Goal: Communication & Community: Participate in discussion

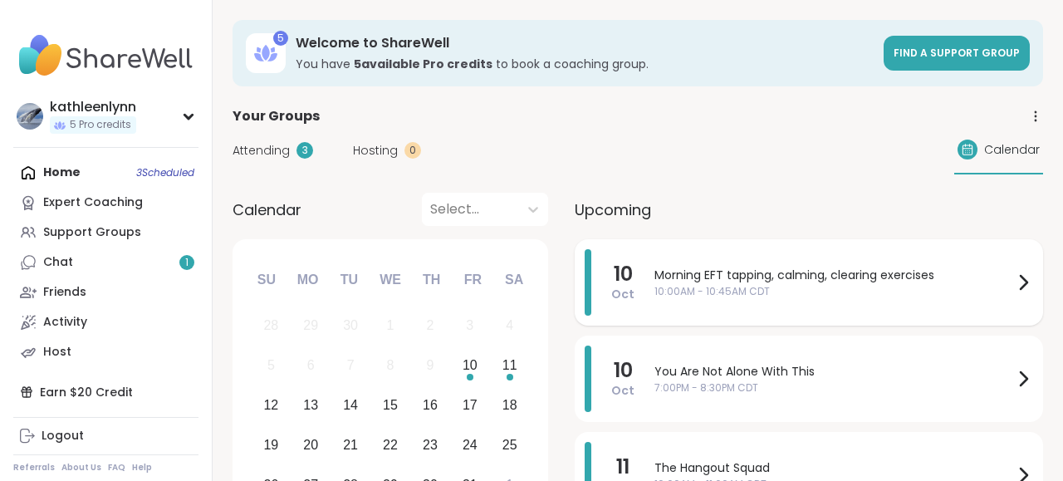
click at [678, 270] on span "Morning EFT tapping, calming, clearing exercises" at bounding box center [834, 275] width 359 height 17
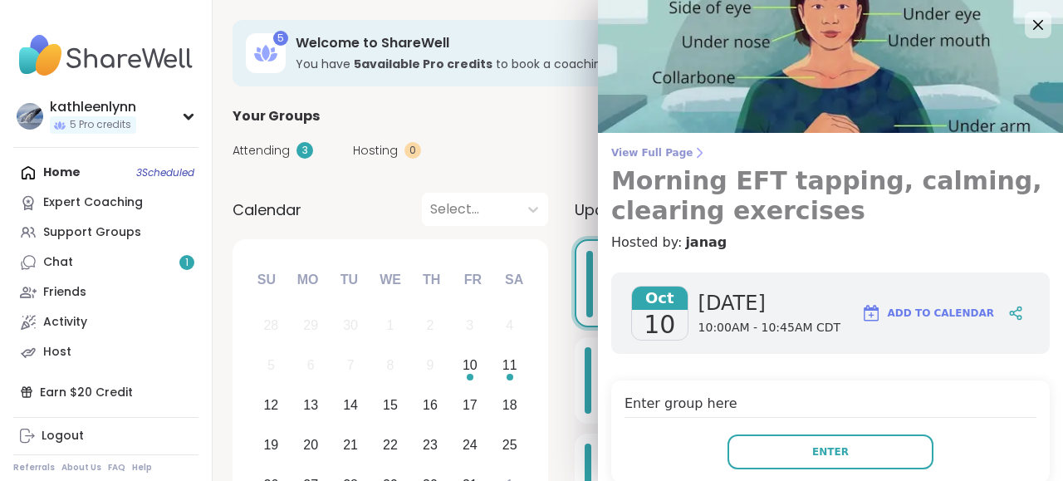
click at [674, 151] on span "View Full Page" at bounding box center [830, 152] width 439 height 13
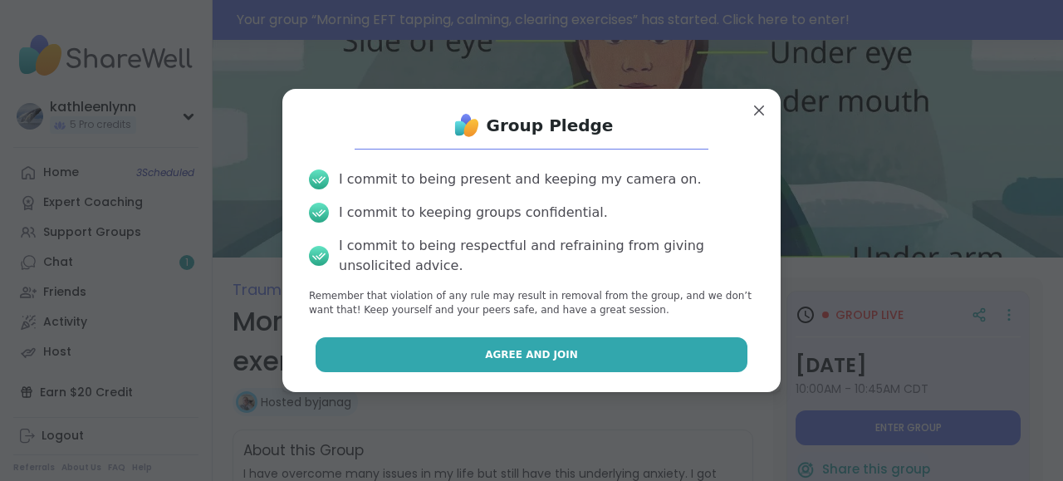
click at [612, 348] on button "Agree and Join" at bounding box center [532, 354] width 433 height 35
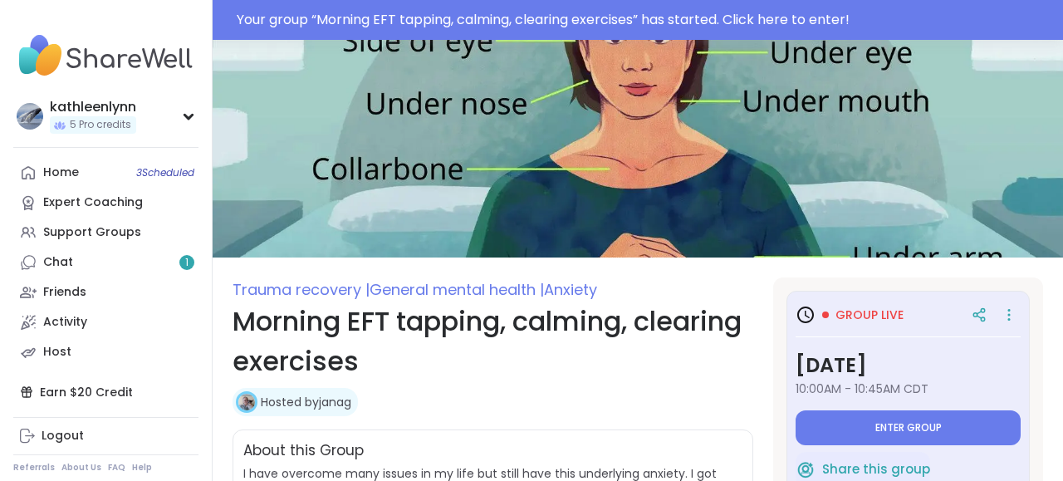
type textarea "*"
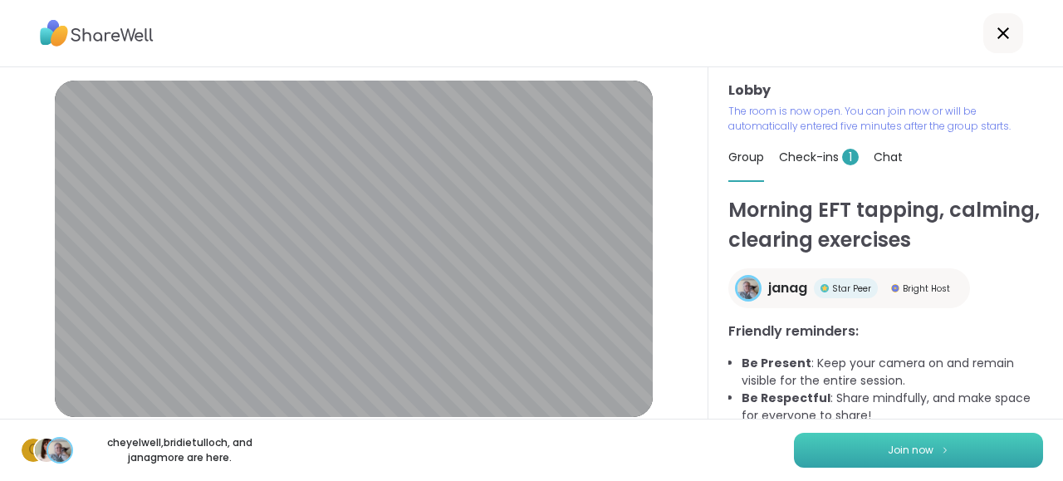
click at [923, 452] on span "Join now" at bounding box center [911, 450] width 46 height 15
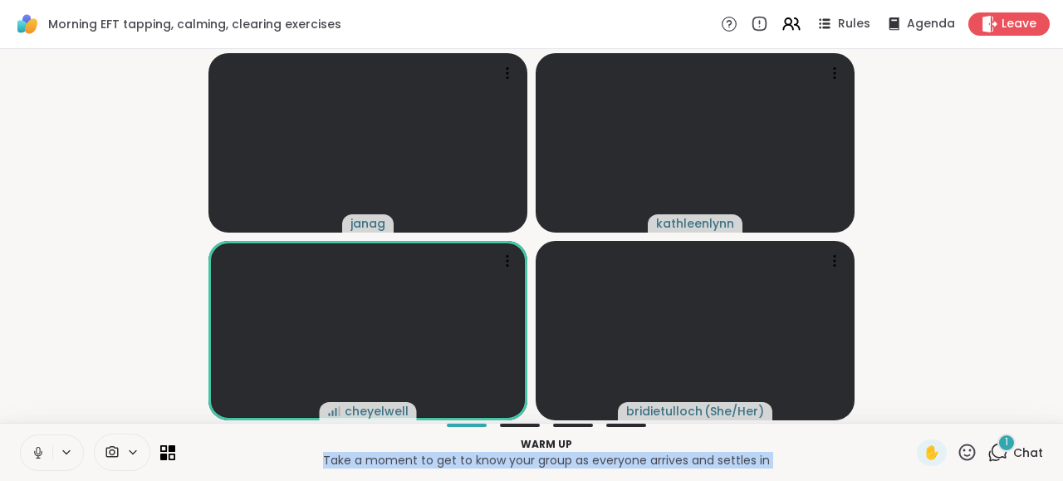
drag, startPoint x: 923, startPoint y: 452, endPoint x: 694, endPoint y: 433, distance: 230.1
click at [694, 433] on div "Warm up Take a moment to get to know your group as everyone arrives and settles…" at bounding box center [531, 452] width 1063 height 58
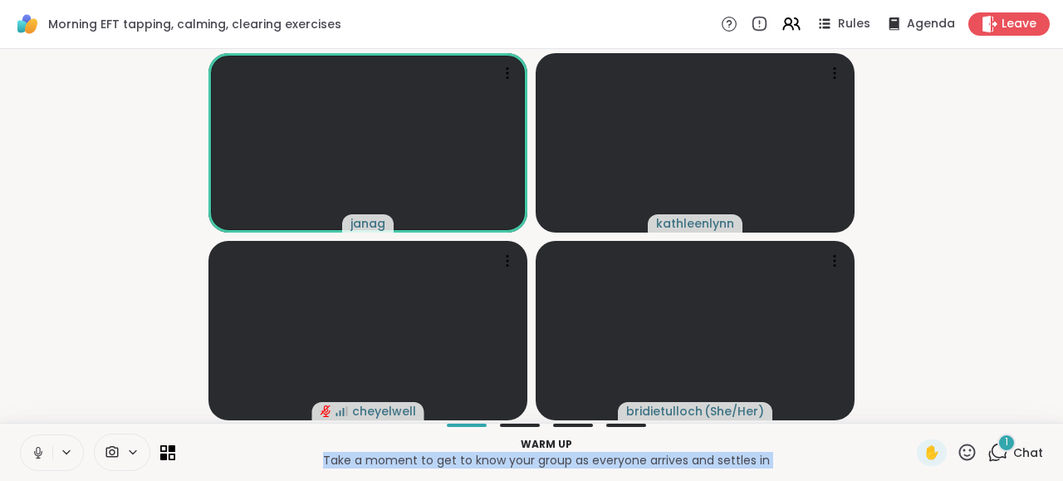
click at [37, 451] on icon at bounding box center [38, 450] width 4 height 7
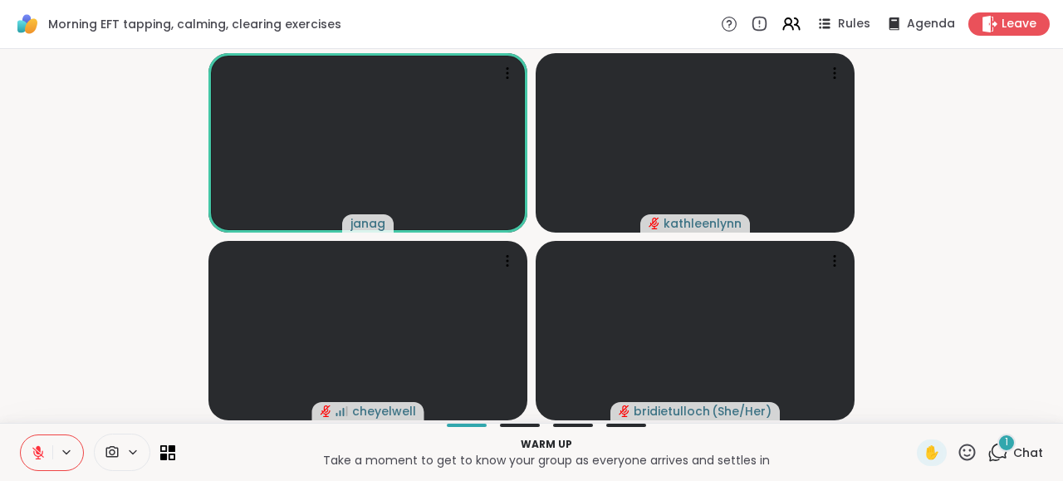
click at [1001, 449] on icon at bounding box center [998, 452] width 21 height 21
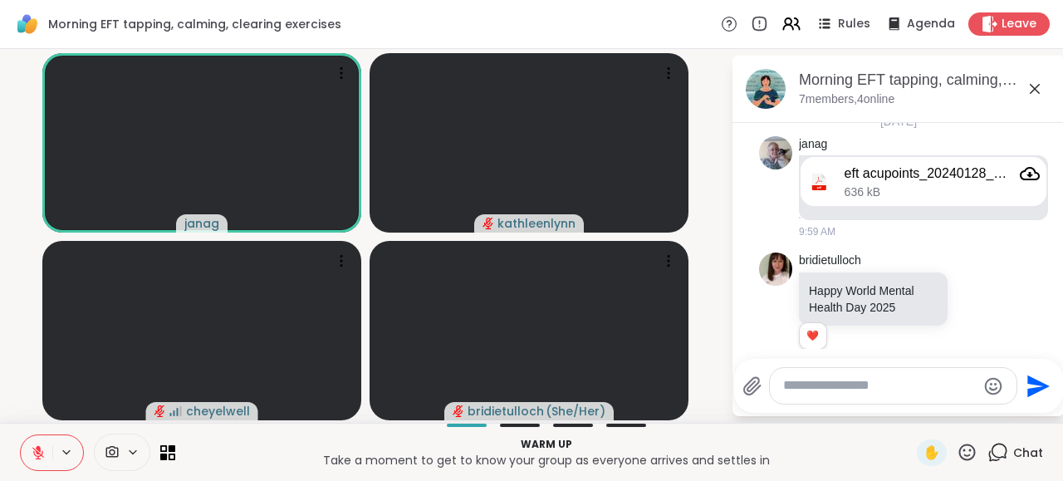
scroll to position [33, 0]
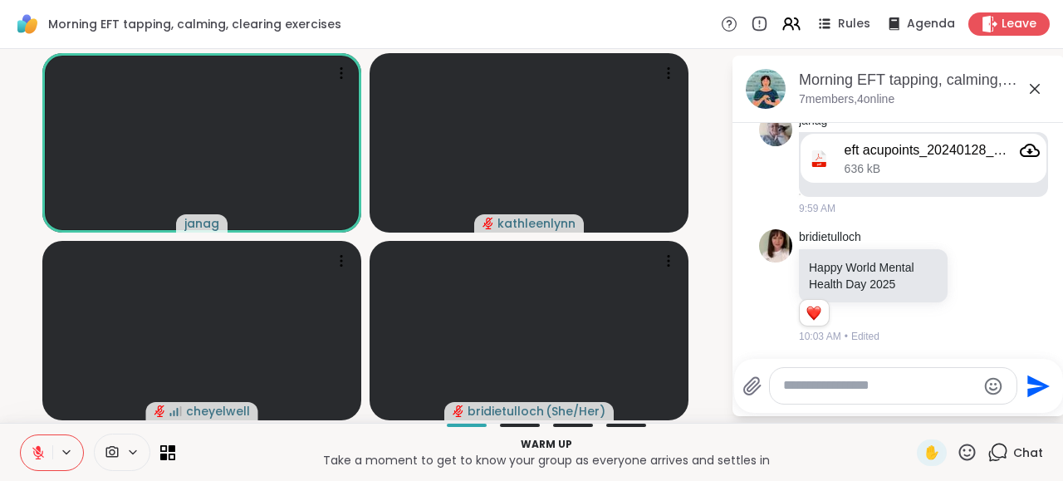
click at [36, 455] on icon at bounding box center [38, 453] width 12 height 12
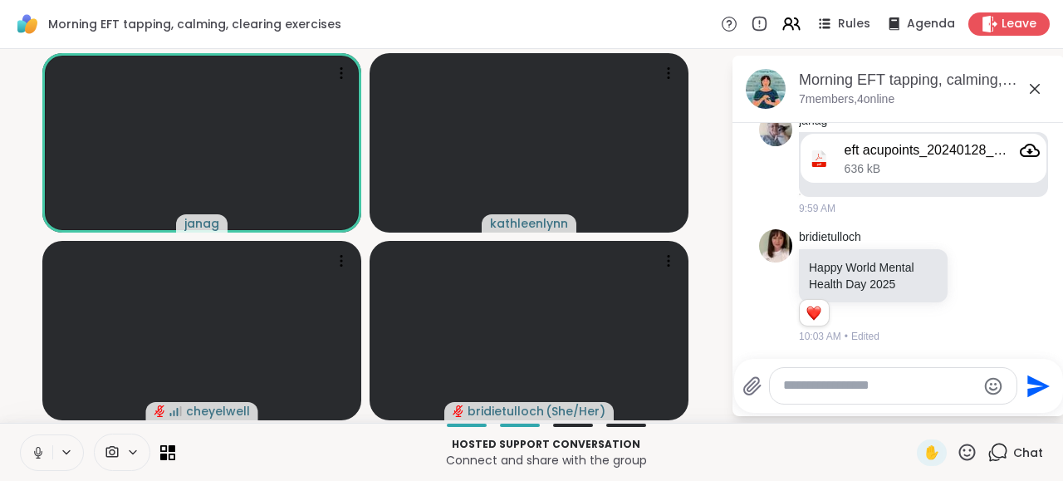
click at [36, 452] on icon at bounding box center [38, 450] width 4 height 7
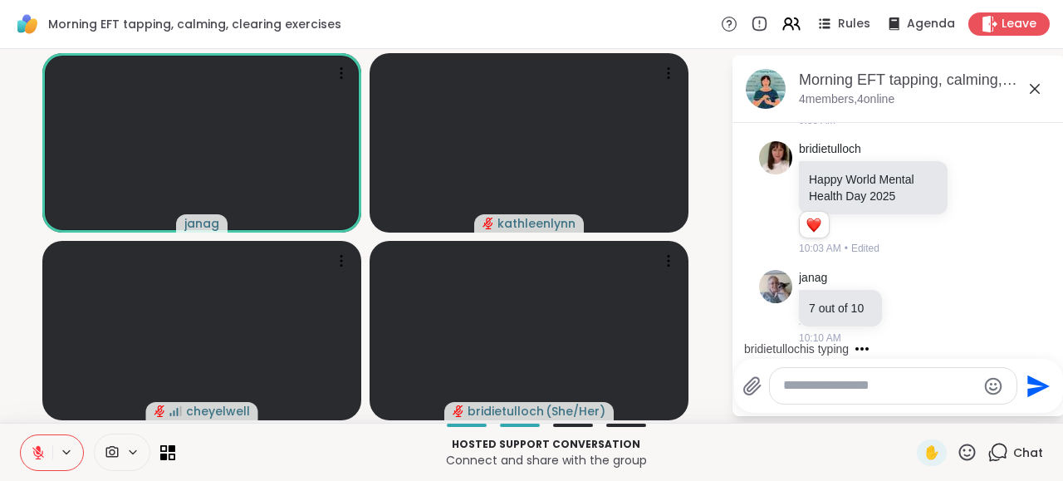
click at [808, 385] on textarea "Type your message" at bounding box center [880, 385] width 194 height 17
type textarea "**********"
click at [1041, 381] on icon "Send" at bounding box center [1039, 386] width 27 height 27
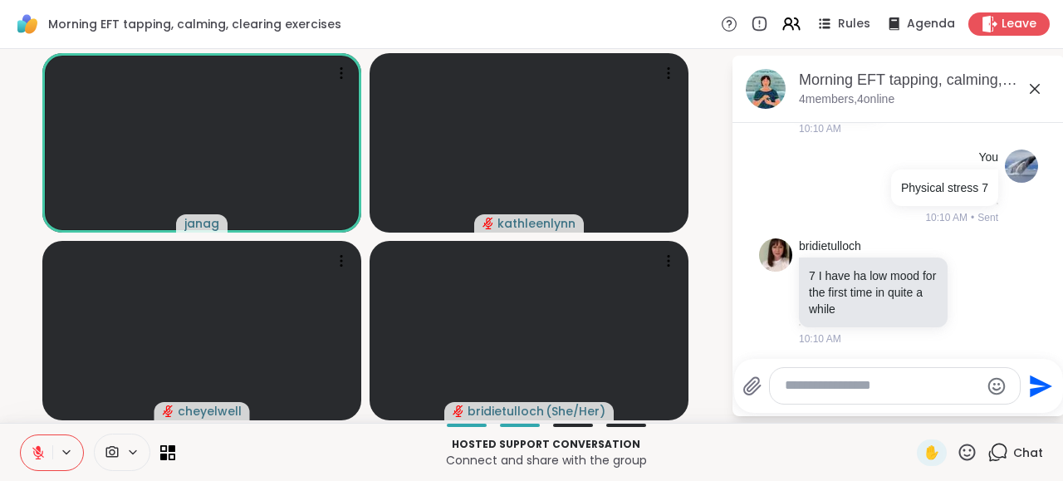
scroll to position [419, 0]
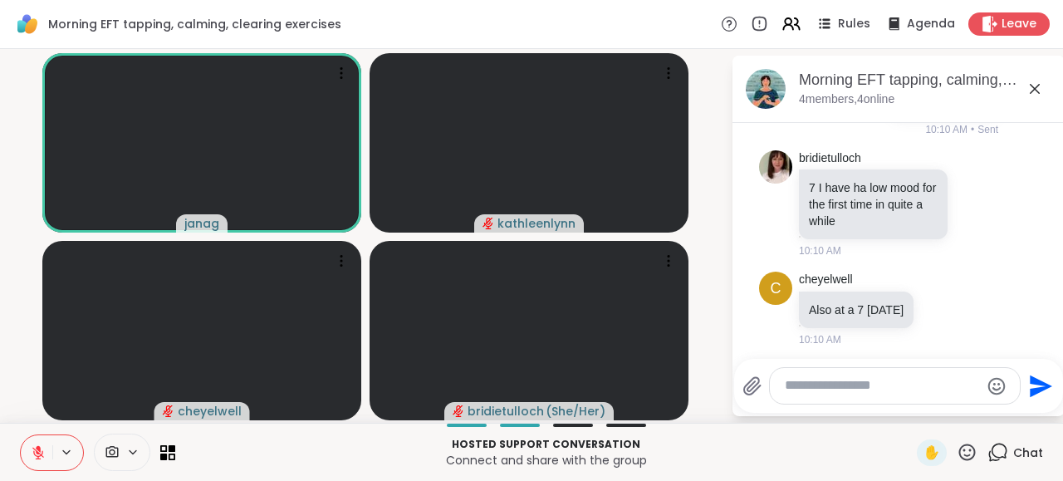
click at [37, 454] on icon at bounding box center [38, 452] width 15 height 15
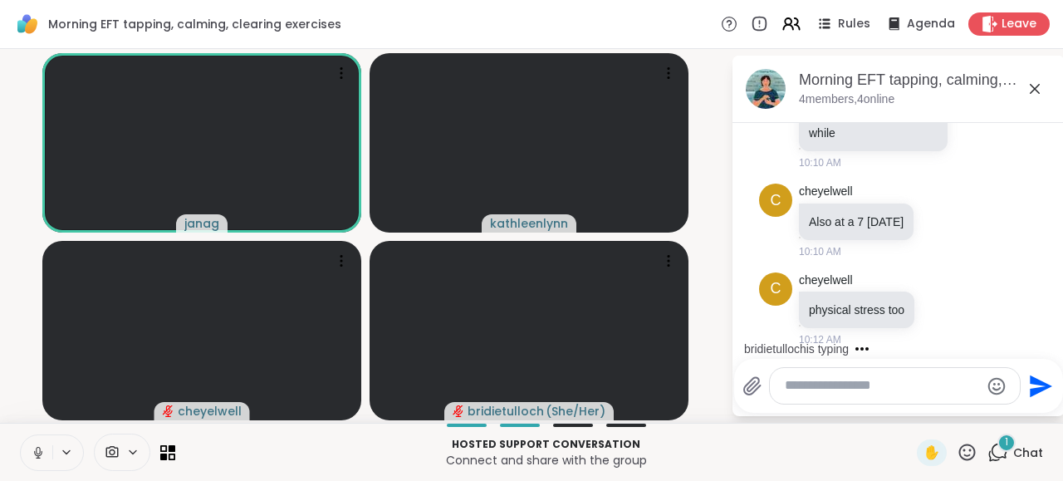
scroll to position [611, 0]
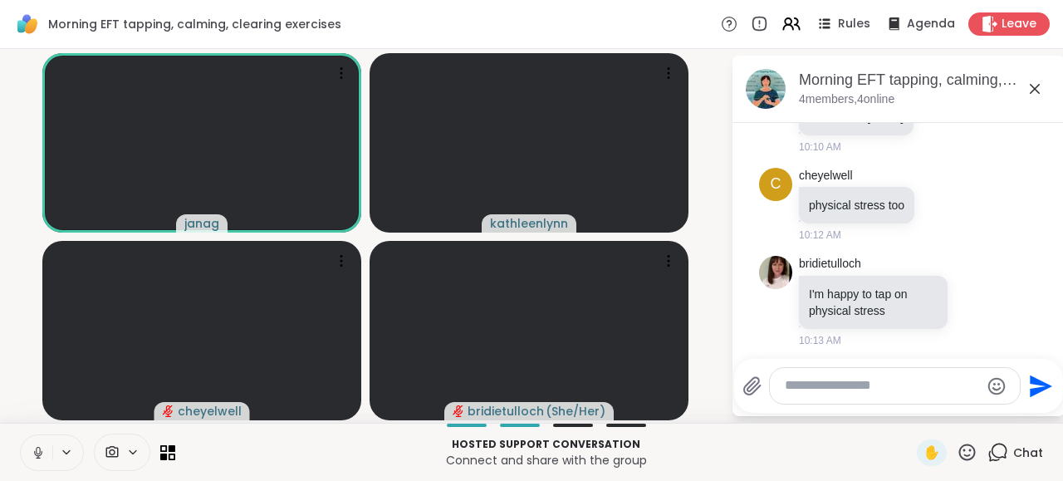
click at [37, 453] on icon at bounding box center [38, 450] width 4 height 7
click at [10, 462] on div "Hosted support conversation Connect and share with the group ✋ Chat" at bounding box center [531, 452] width 1063 height 58
click at [32, 443] on button at bounding box center [37, 452] width 32 height 35
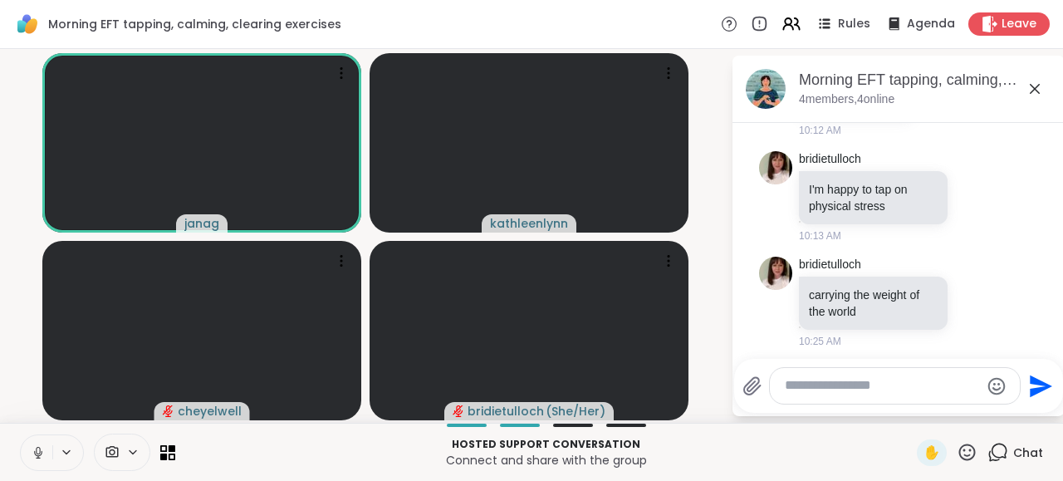
click at [35, 451] on icon at bounding box center [38, 452] width 15 height 15
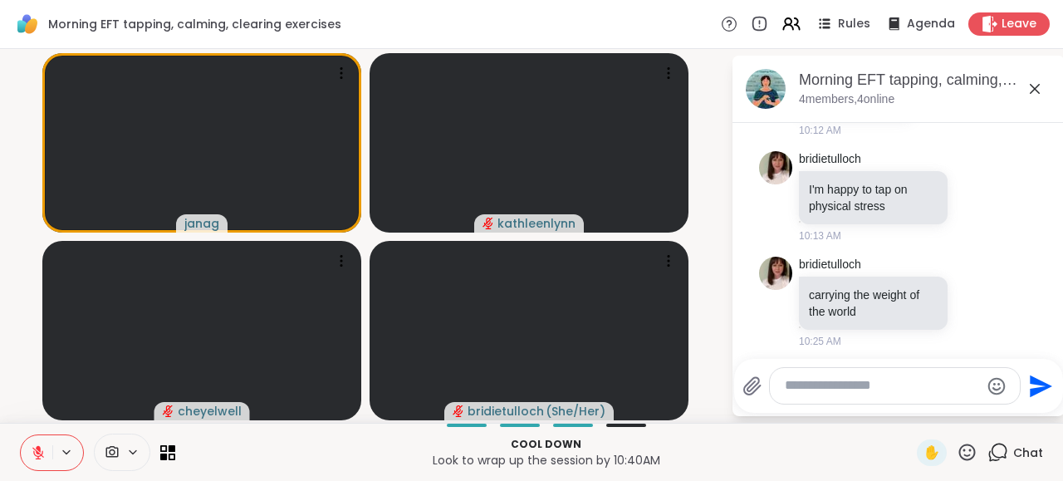
click at [802, 391] on textarea "Type your message" at bounding box center [882, 385] width 194 height 17
type textarea "******"
click at [1033, 378] on icon "Send" at bounding box center [1039, 386] width 27 height 27
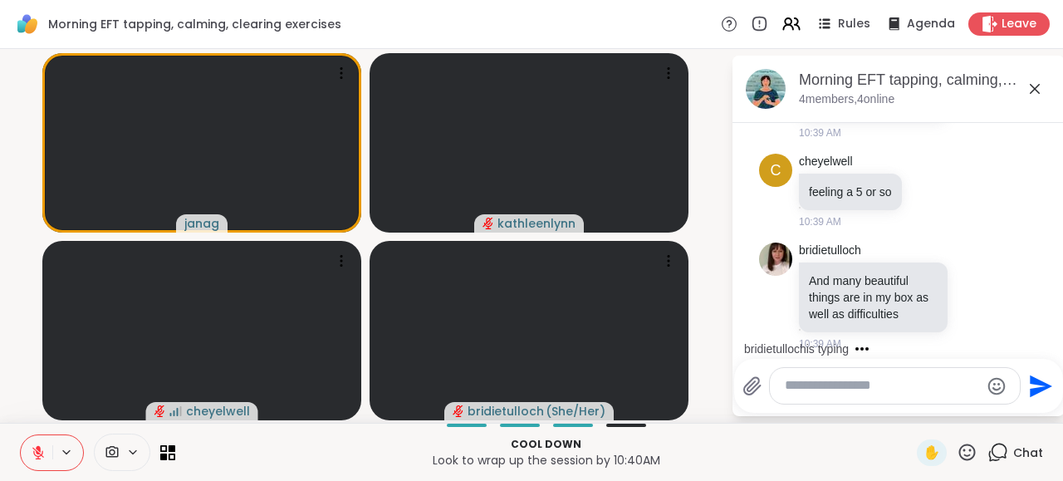
scroll to position [1294, 0]
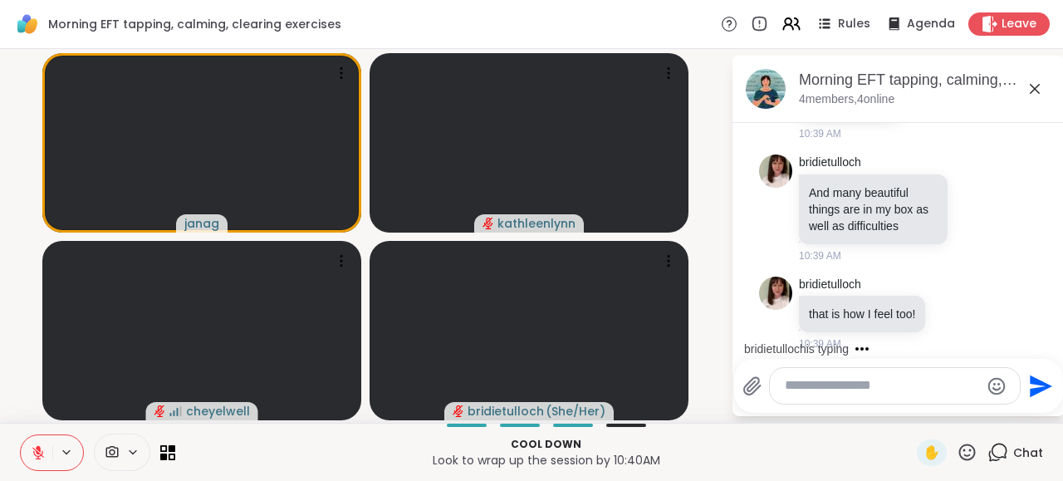
click at [39, 450] on icon at bounding box center [38, 448] width 5 height 7
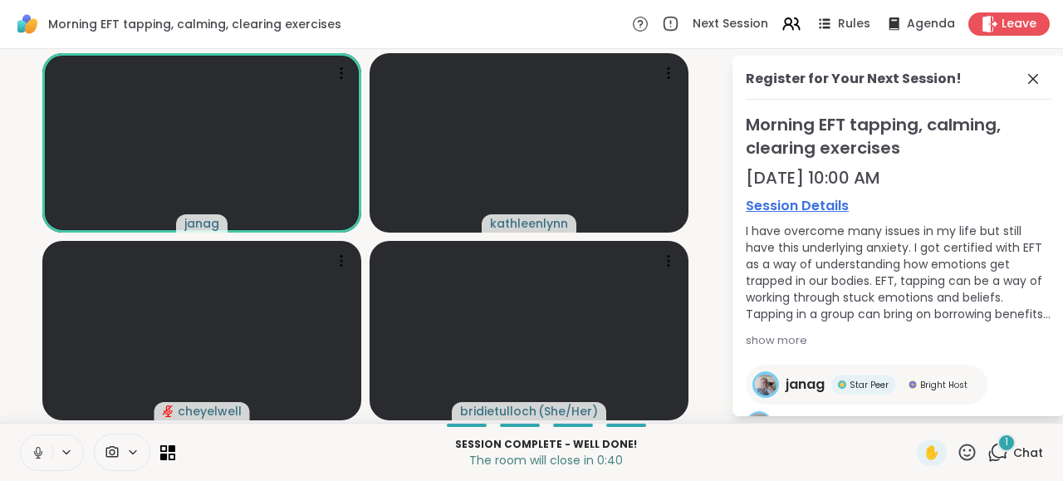
click at [998, 446] on icon at bounding box center [998, 452] width 21 height 21
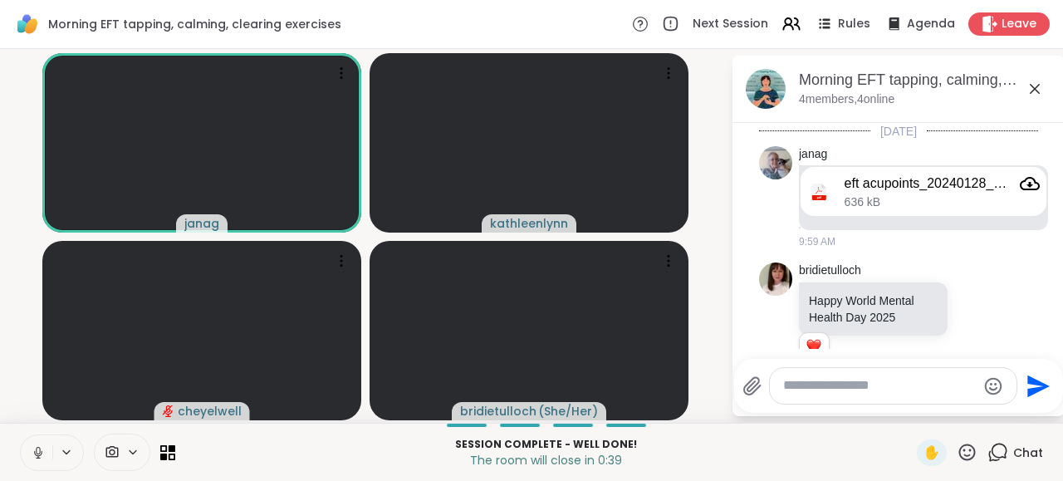
scroll to position [1545, 0]
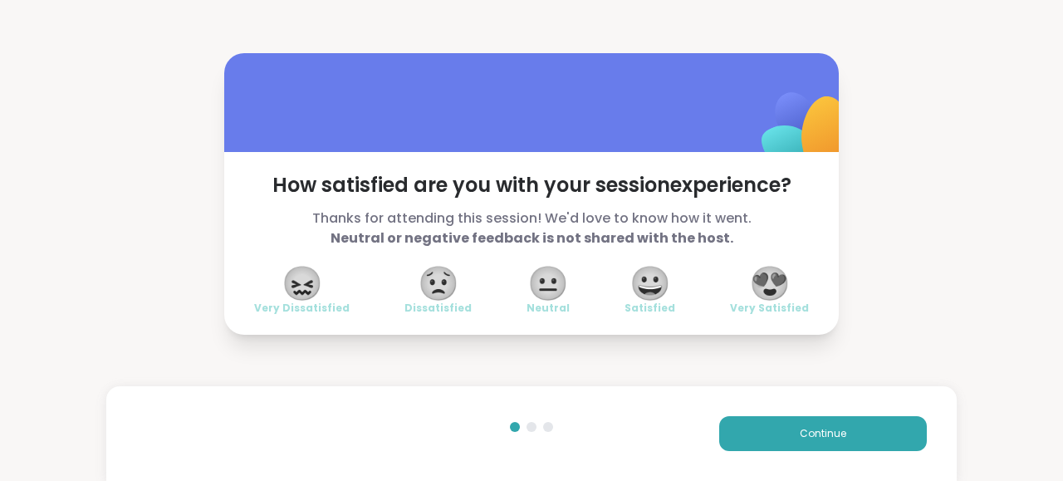
click at [775, 278] on span "😍" at bounding box center [770, 283] width 42 height 30
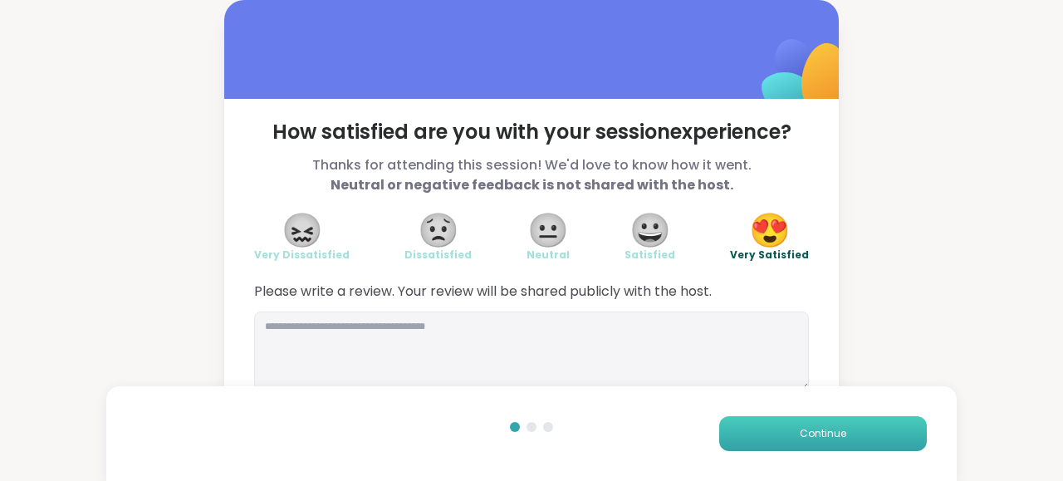
click at [818, 435] on span "Continue" at bounding box center [823, 433] width 47 height 15
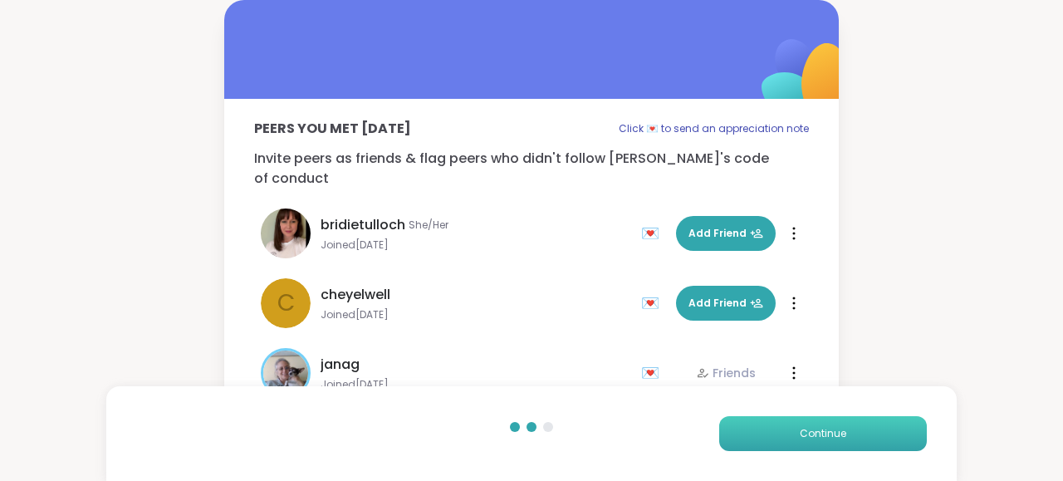
click at [818, 435] on span "Continue" at bounding box center [823, 433] width 47 height 15
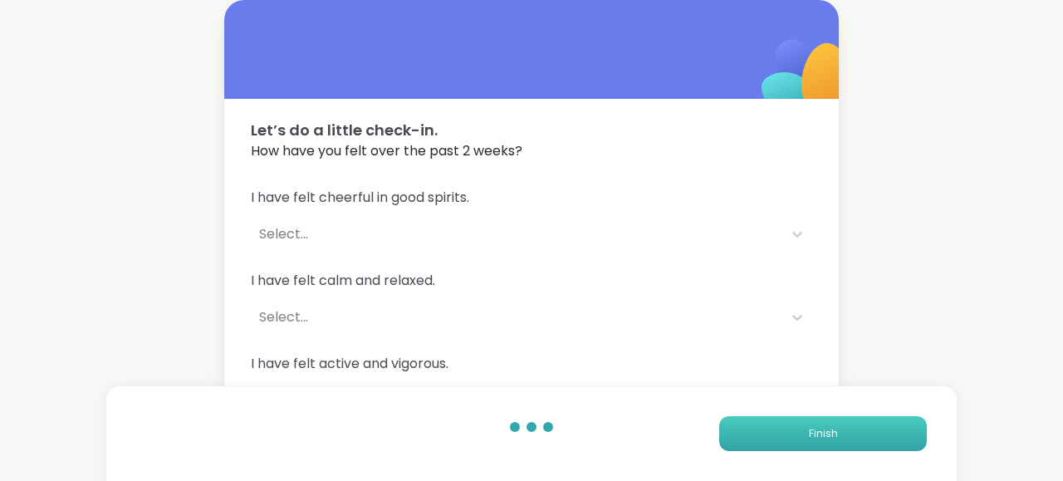
click at [818, 435] on span "Finish" at bounding box center [823, 433] width 29 height 15
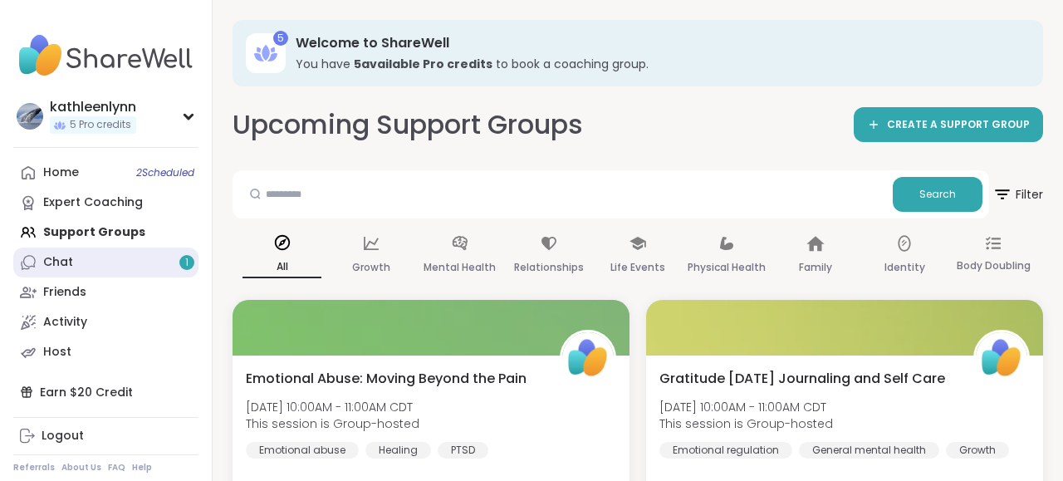
click at [74, 267] on link "Chat 1" at bounding box center [105, 263] width 185 height 30
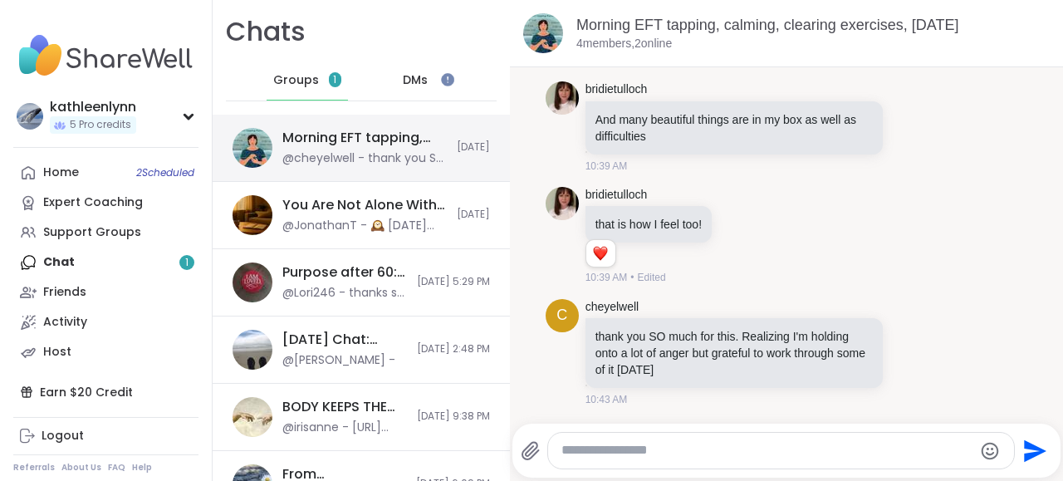
click at [308, 137] on div "Morning EFT tapping, calming, clearing exercises, Oct 10" at bounding box center [364, 138] width 164 height 18
click at [76, 262] on div "Home 2 Scheduled Expert Coaching Support Groups Chat 1 Friends Activity Host" at bounding box center [105, 262] width 185 height 209
click at [306, 77] on span "Groups" at bounding box center [296, 80] width 46 height 17
click at [851, 251] on div "bridietulloch that is how I feel too! 1 1 10:39 AM • Edited" at bounding box center [787, 236] width 483 height 112
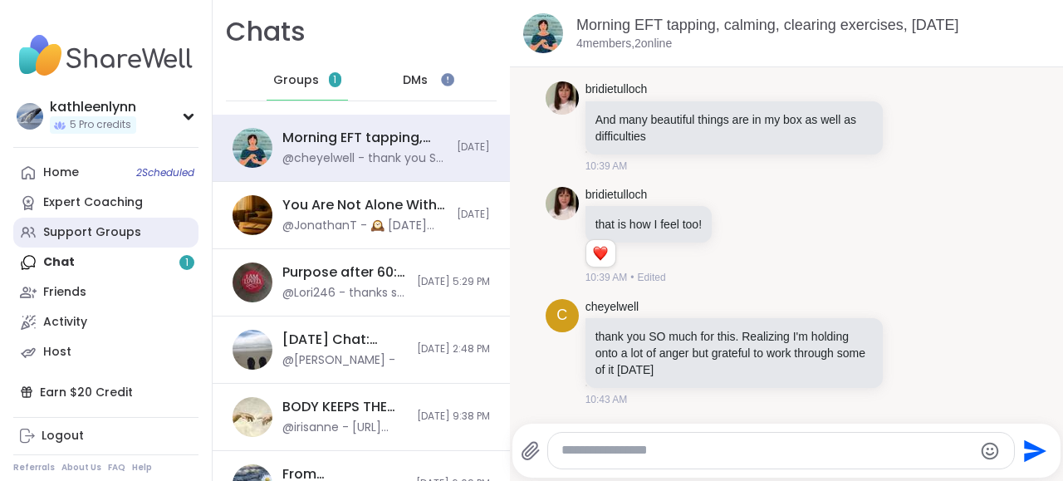
click at [96, 229] on div "Support Groups" at bounding box center [92, 232] width 98 height 17
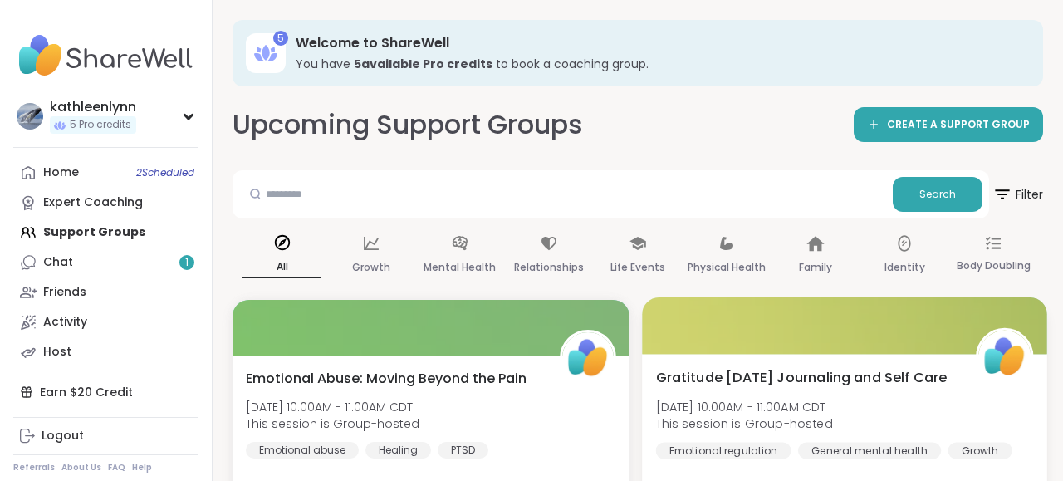
click at [698, 325] on div at bounding box center [844, 325] width 405 height 56
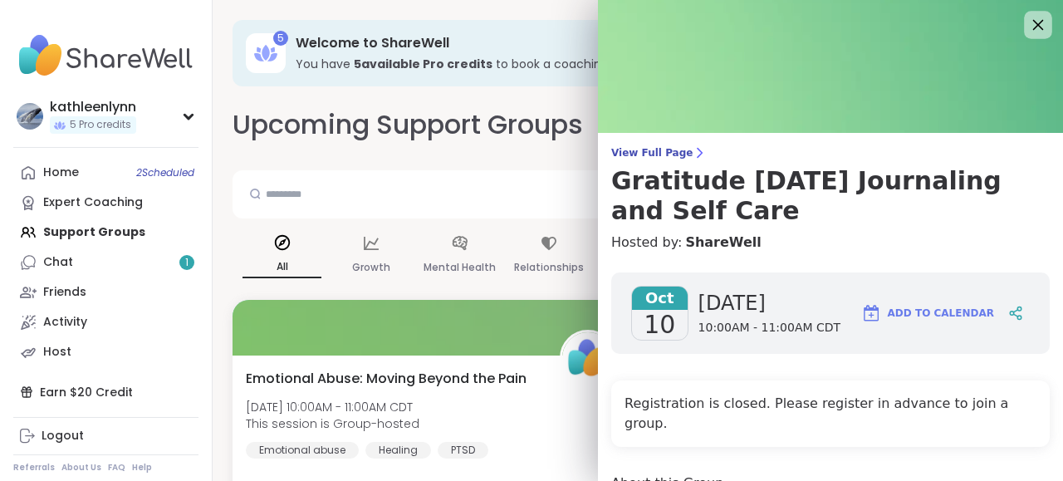
click at [1039, 27] on icon at bounding box center [1038, 25] width 11 height 11
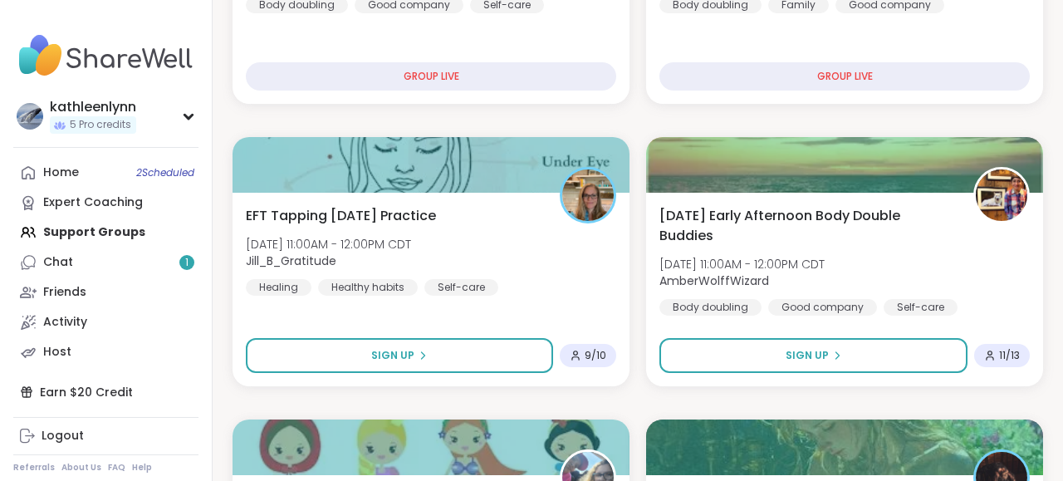
scroll to position [734, 0]
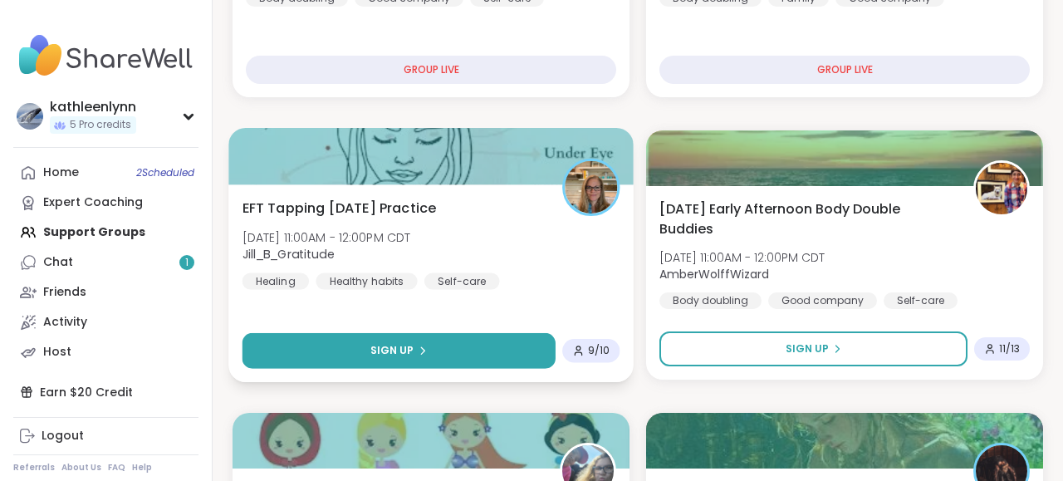
click at [411, 345] on span "Sign Up" at bounding box center [393, 350] width 44 height 15
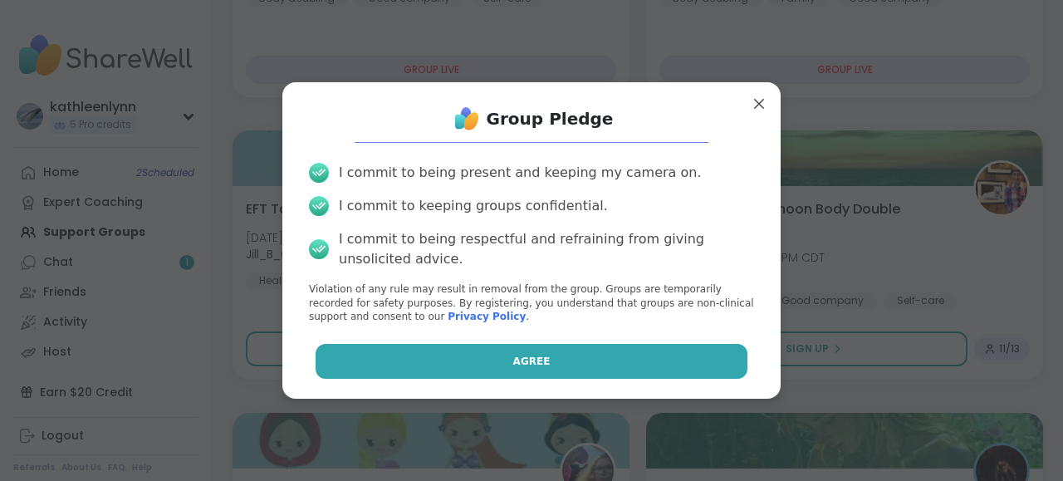
click at [426, 347] on button "Agree" at bounding box center [532, 361] width 433 height 35
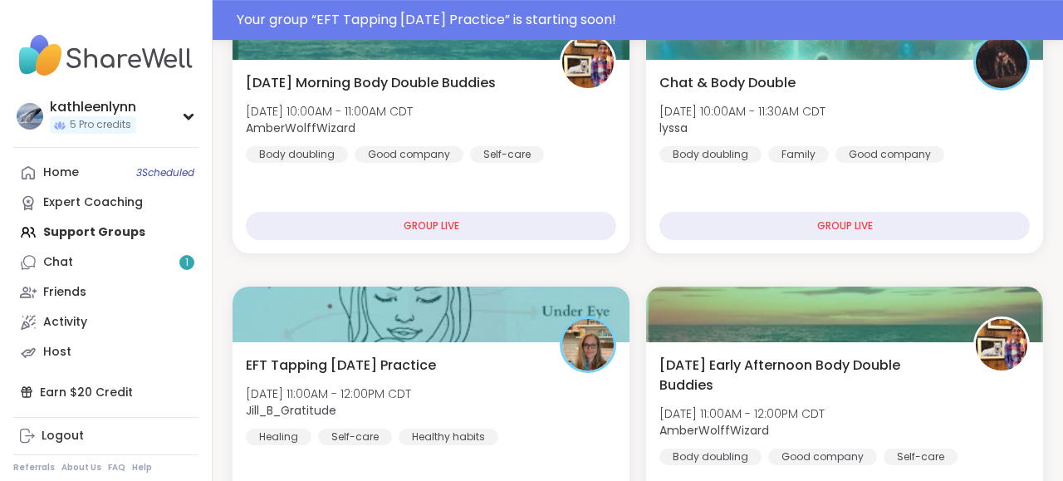
scroll to position [691, 0]
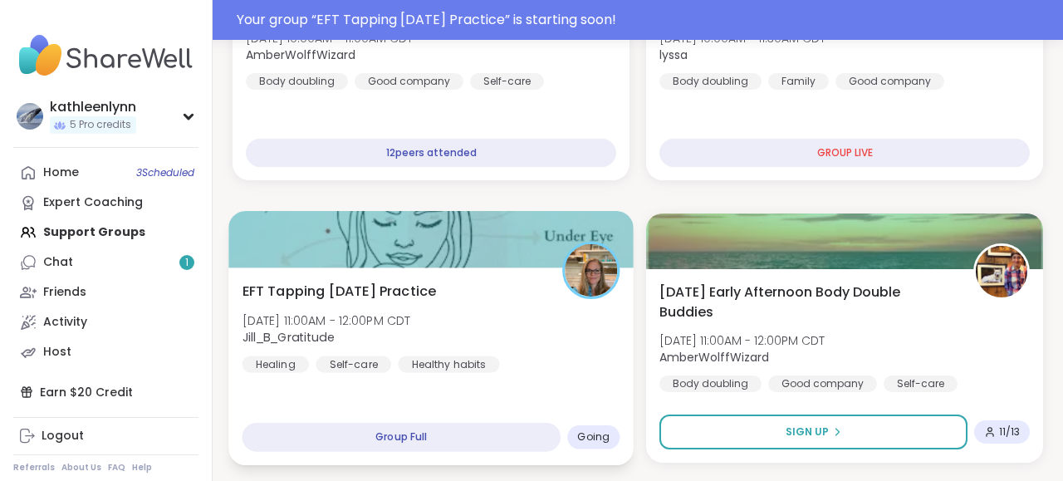
click at [469, 236] on div at bounding box center [430, 239] width 405 height 56
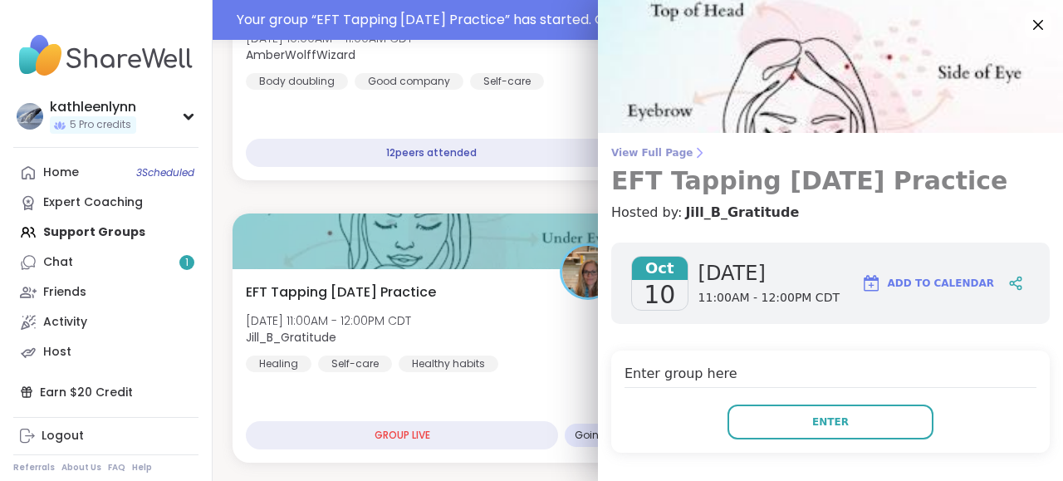
click at [642, 150] on span "View Full Page" at bounding box center [830, 152] width 439 height 13
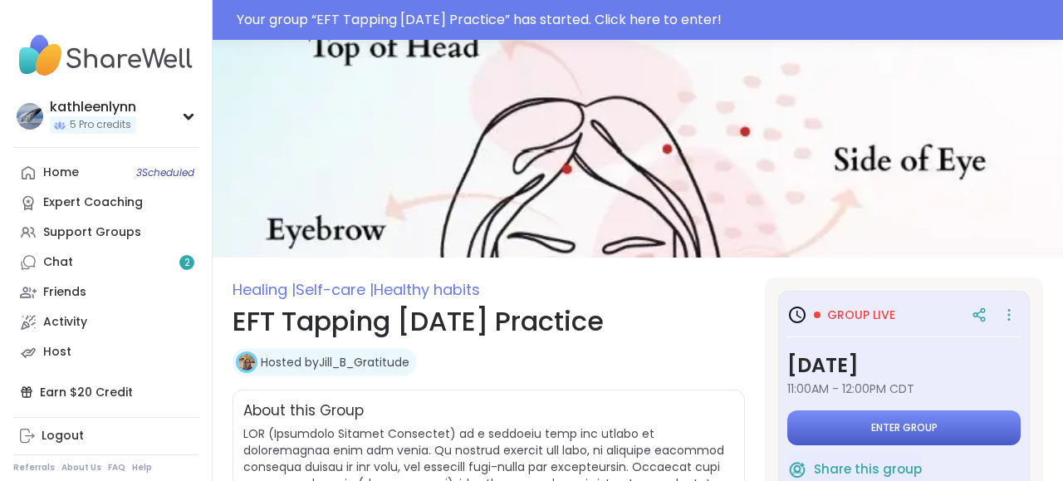
click at [903, 415] on button "Enter group" at bounding box center [904, 427] width 233 height 35
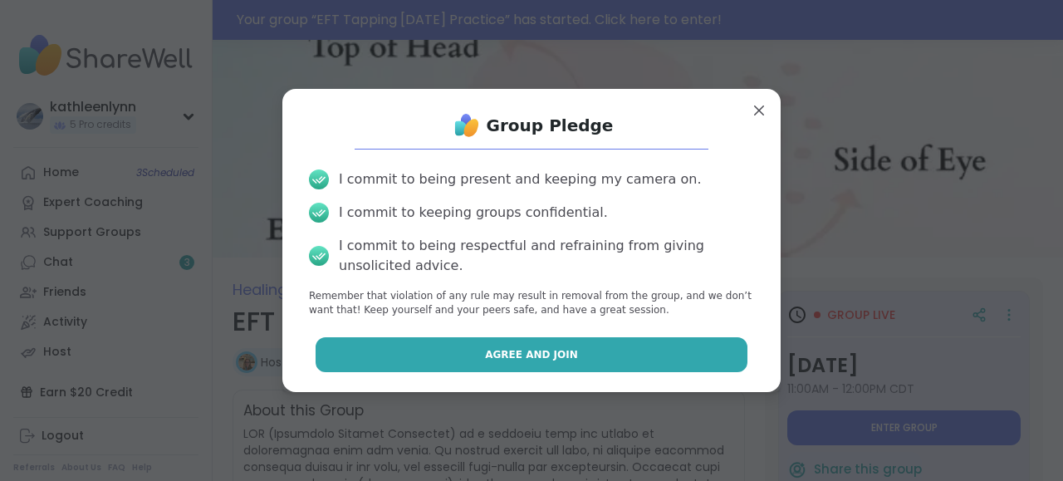
click at [678, 355] on button "Agree and Join" at bounding box center [532, 354] width 433 height 35
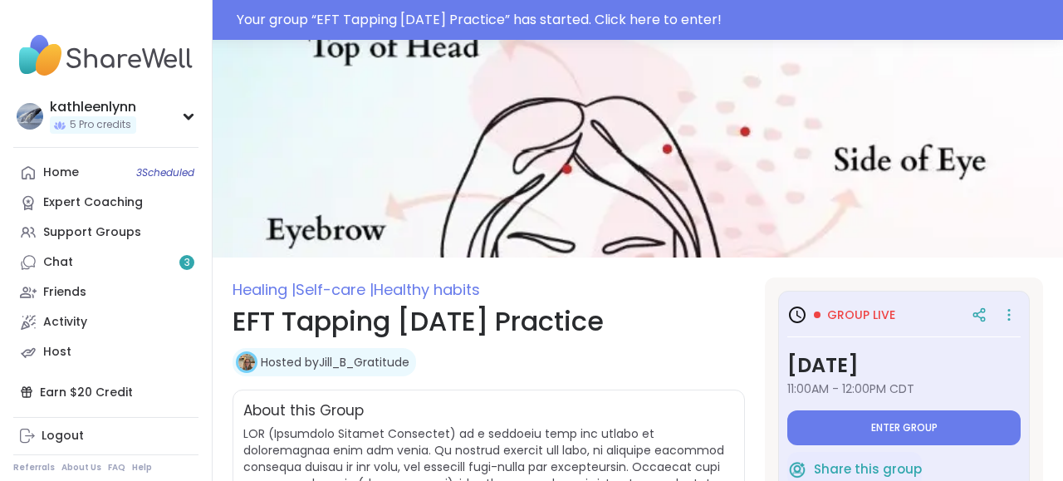
type textarea "*"
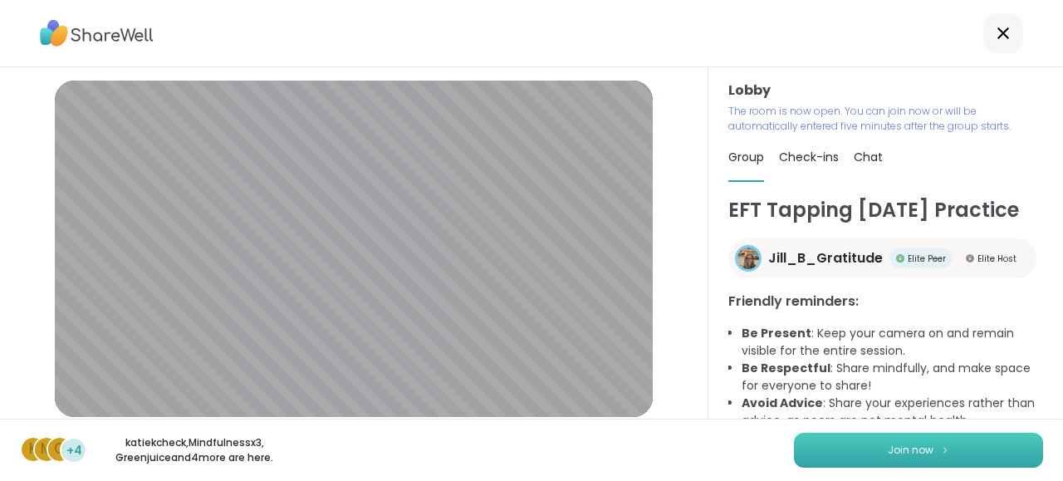
click at [846, 446] on button "Join now" at bounding box center [918, 450] width 249 height 35
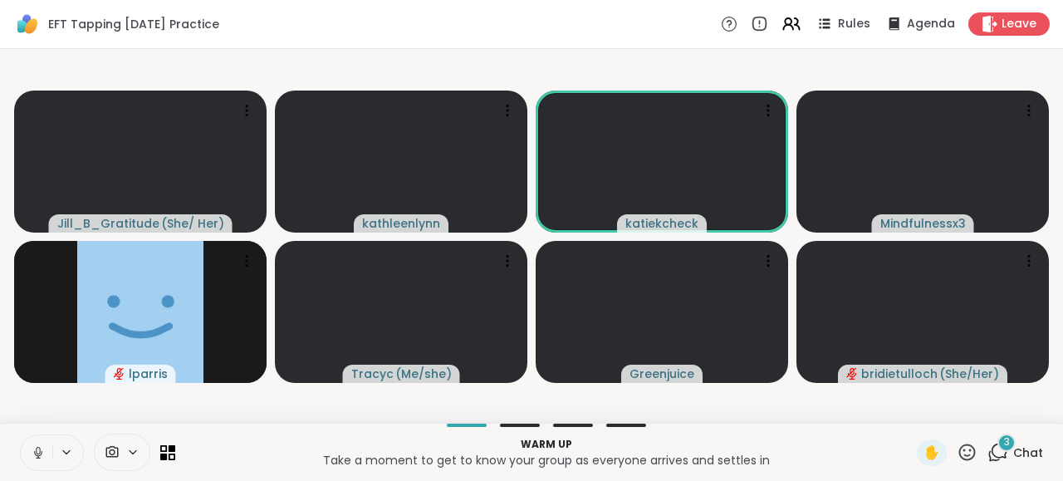
click at [38, 451] on icon at bounding box center [38, 452] width 15 height 15
click at [997, 451] on icon at bounding box center [998, 452] width 21 height 21
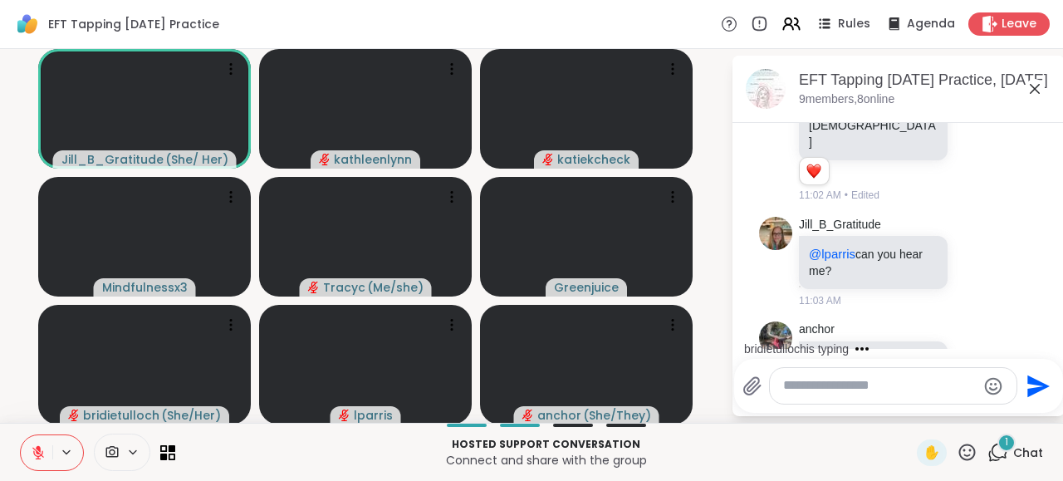
scroll to position [1404, 0]
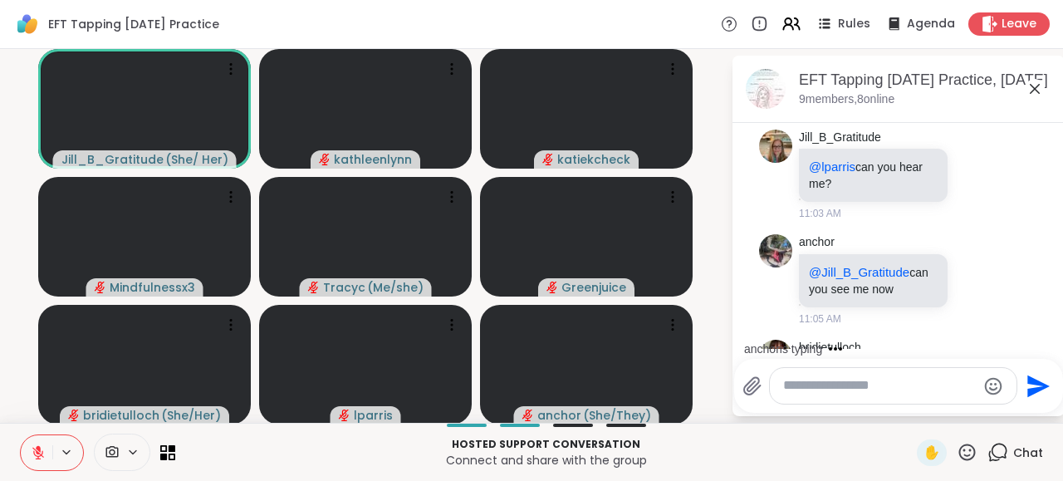
click at [807, 390] on textarea "Type your message" at bounding box center [880, 385] width 194 height 17
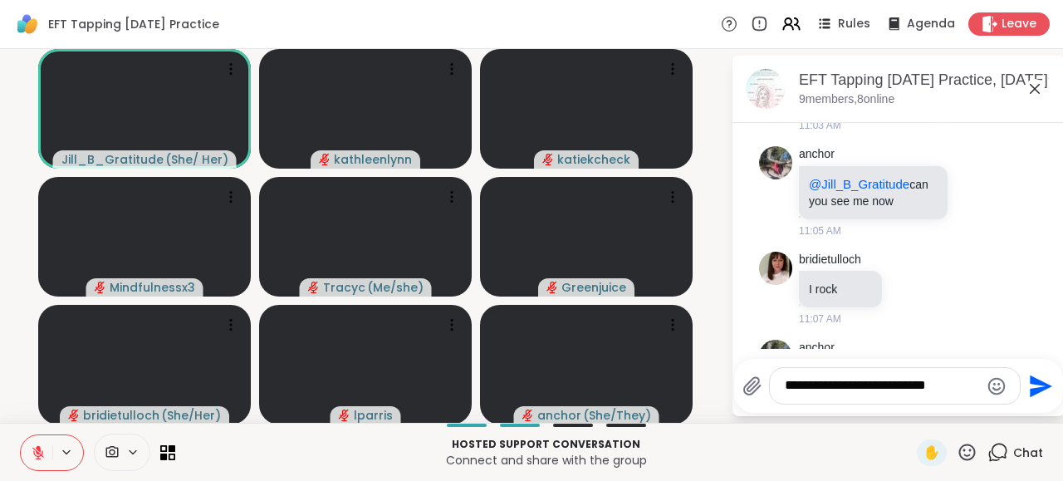
type textarea "**********"
click at [1035, 391] on icon "Send" at bounding box center [1041, 386] width 22 height 22
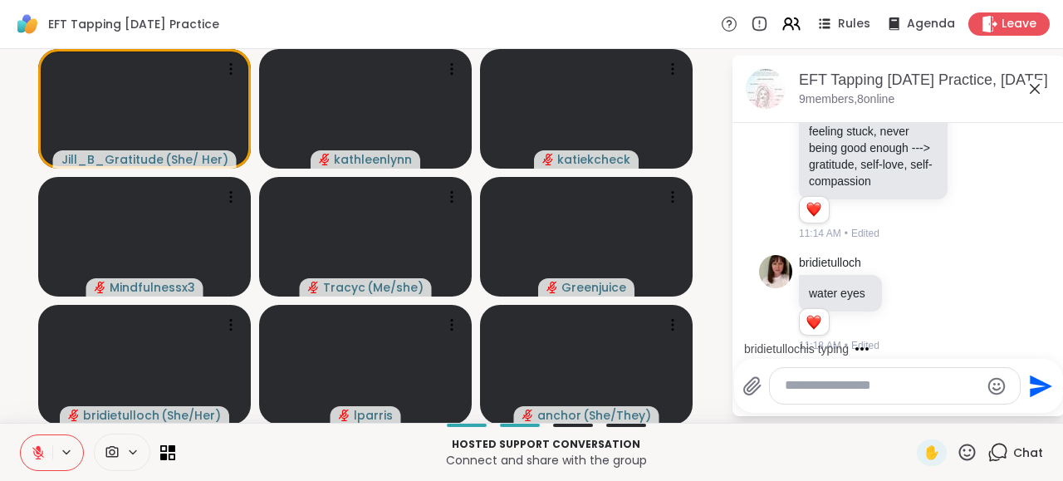
scroll to position [2660, 0]
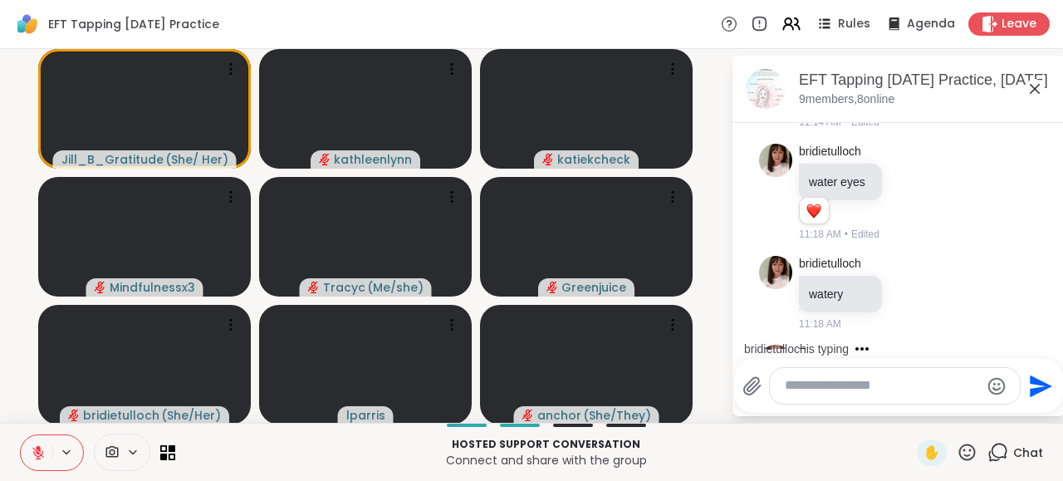
click at [37, 451] on icon at bounding box center [38, 452] width 15 height 15
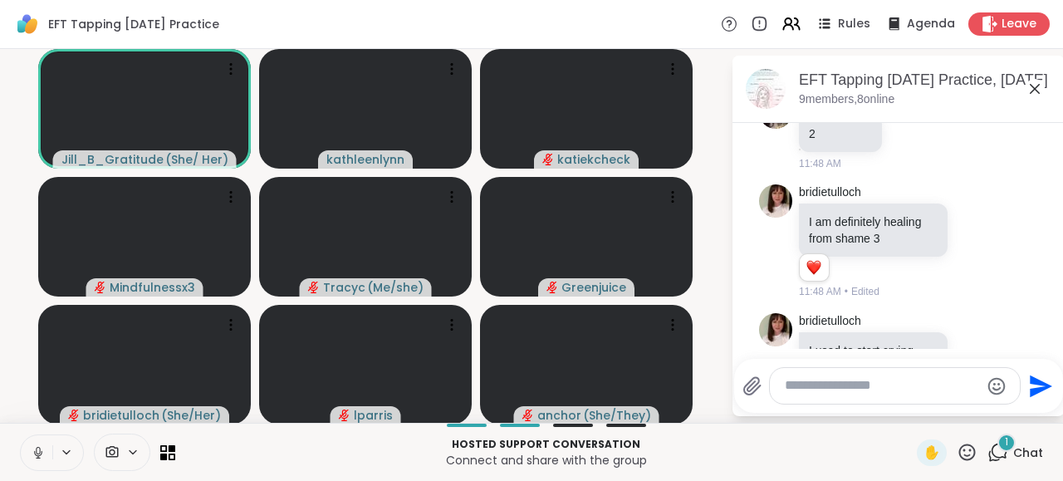
scroll to position [3263, 0]
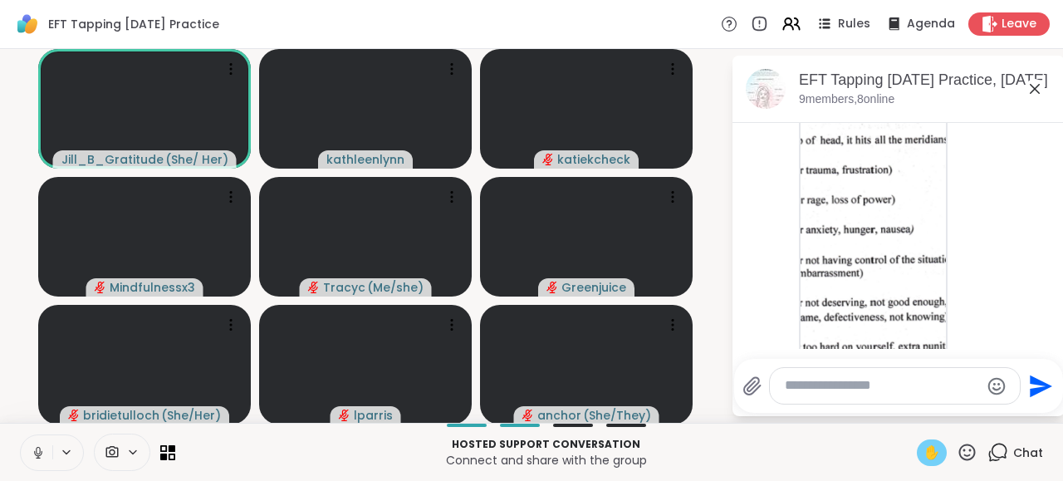
click at [935, 446] on span "✋" at bounding box center [932, 453] width 17 height 20
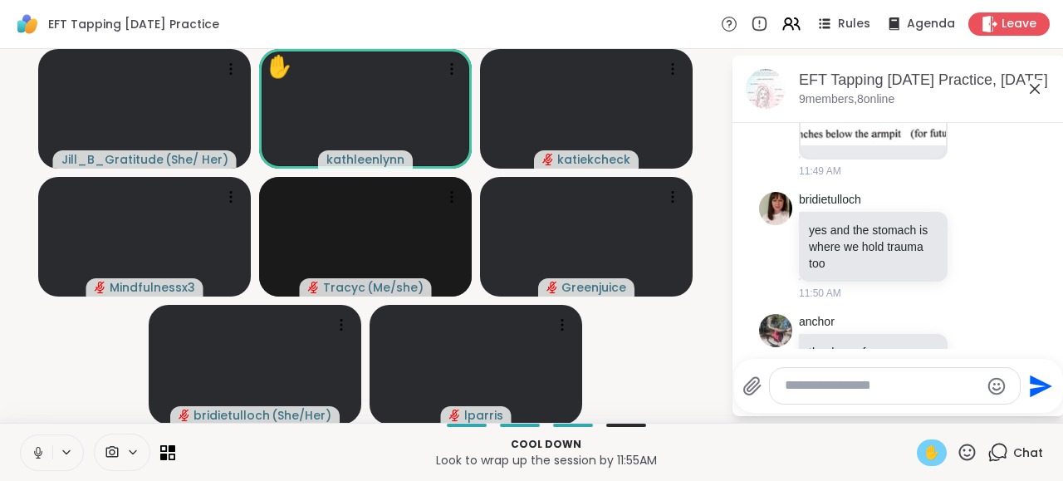
scroll to position [3529, 0]
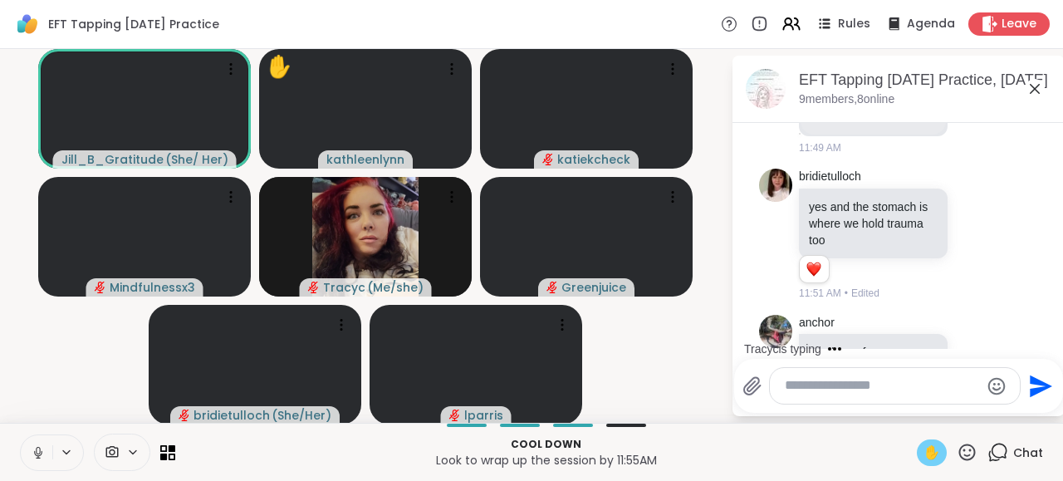
click at [932, 458] on span "✋" at bounding box center [932, 453] width 17 height 20
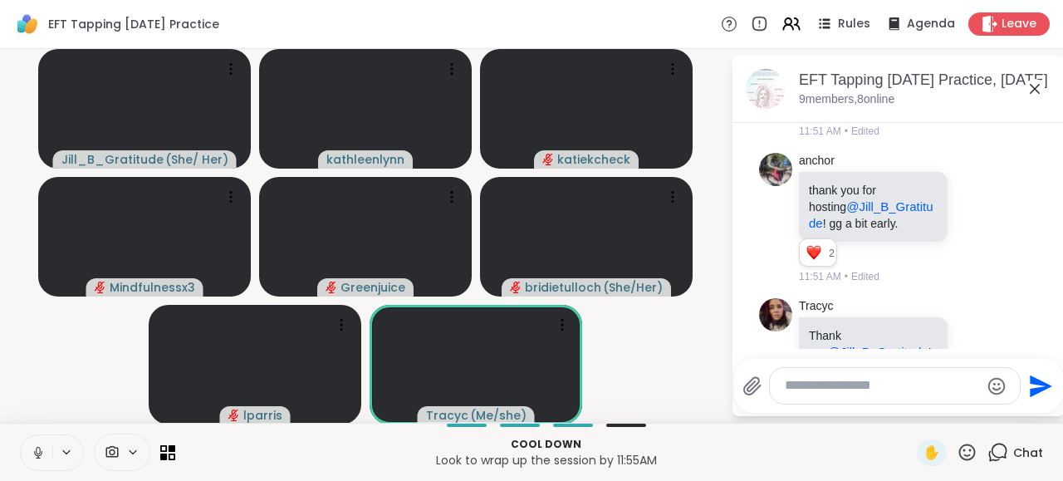
click at [36, 452] on icon at bounding box center [38, 450] width 4 height 7
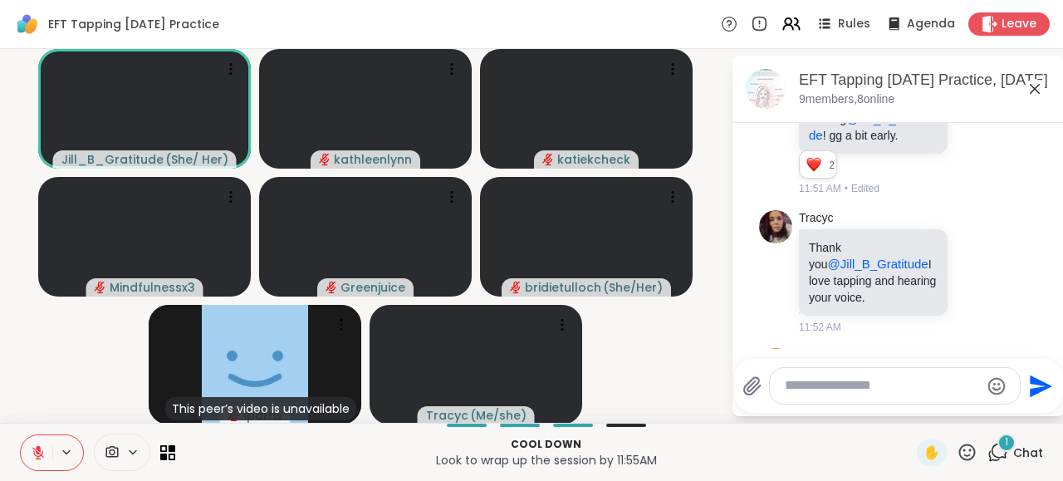
scroll to position [3867, 0]
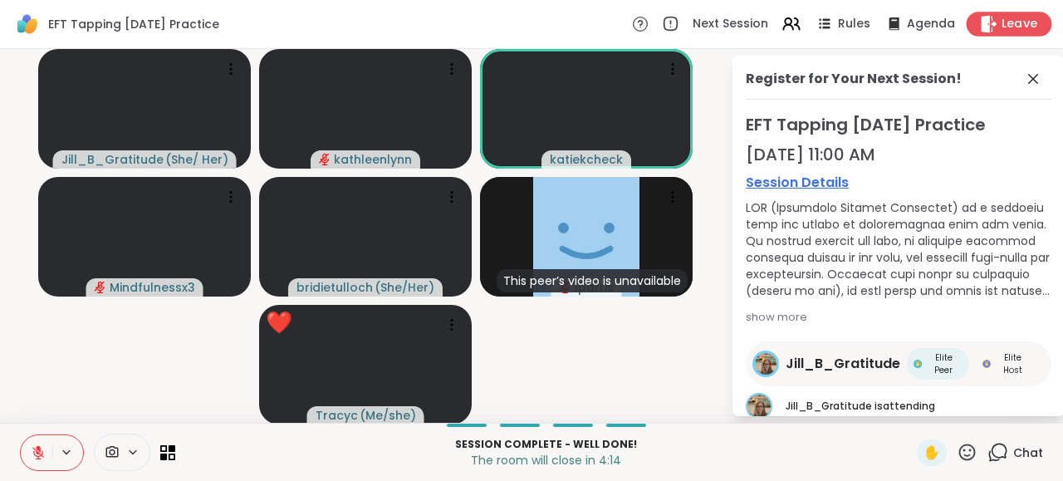
click at [1013, 26] on span "Leave" at bounding box center [1020, 24] width 37 height 17
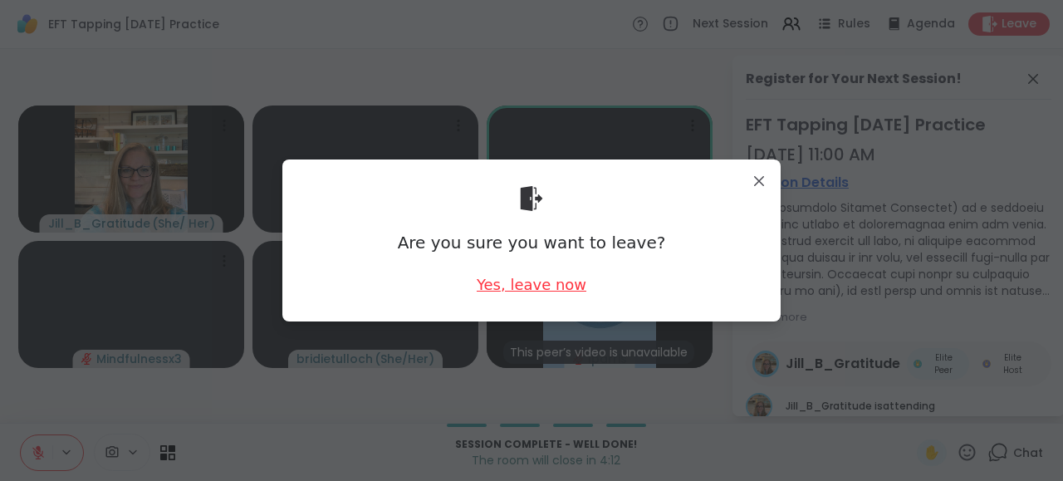
click at [546, 287] on div "Yes, leave now" at bounding box center [532, 284] width 110 height 21
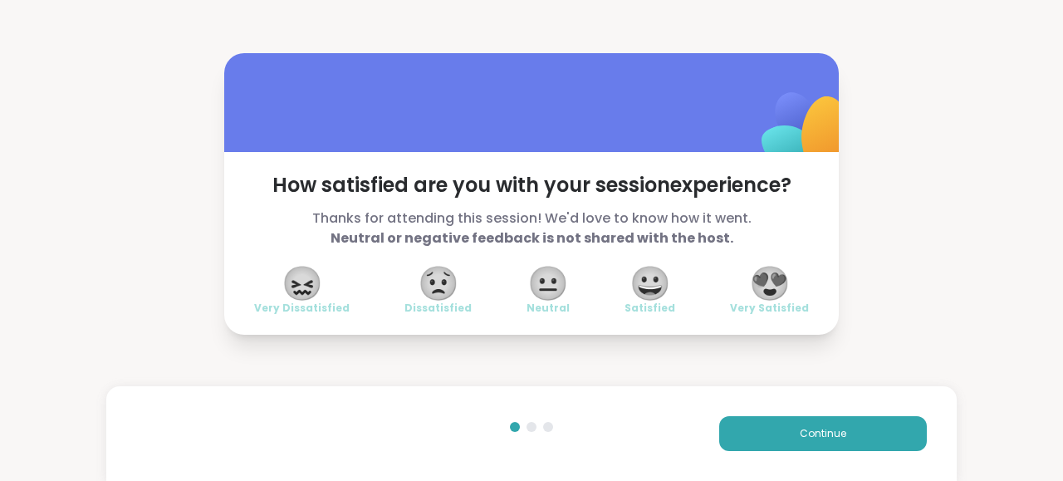
click at [768, 278] on span "😍" at bounding box center [770, 283] width 42 height 30
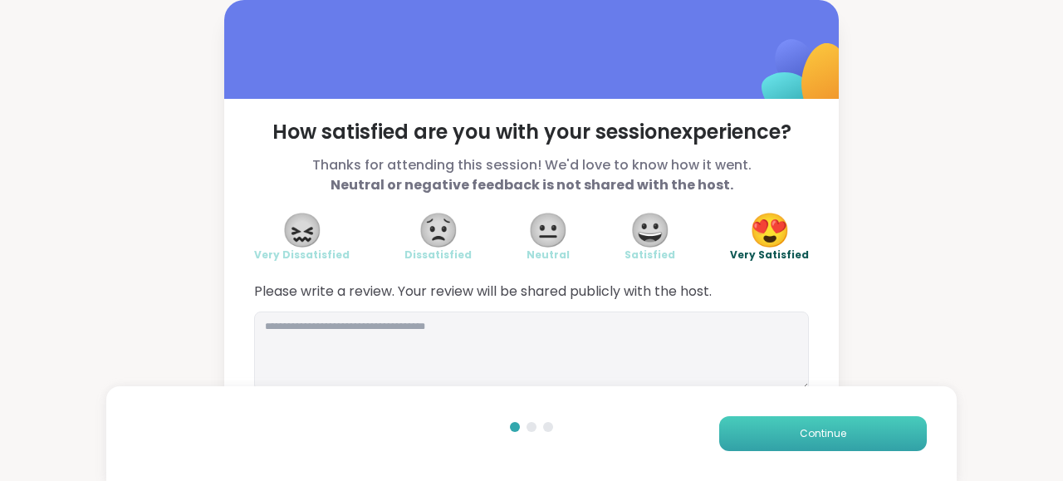
click at [803, 443] on button "Continue" at bounding box center [823, 433] width 208 height 35
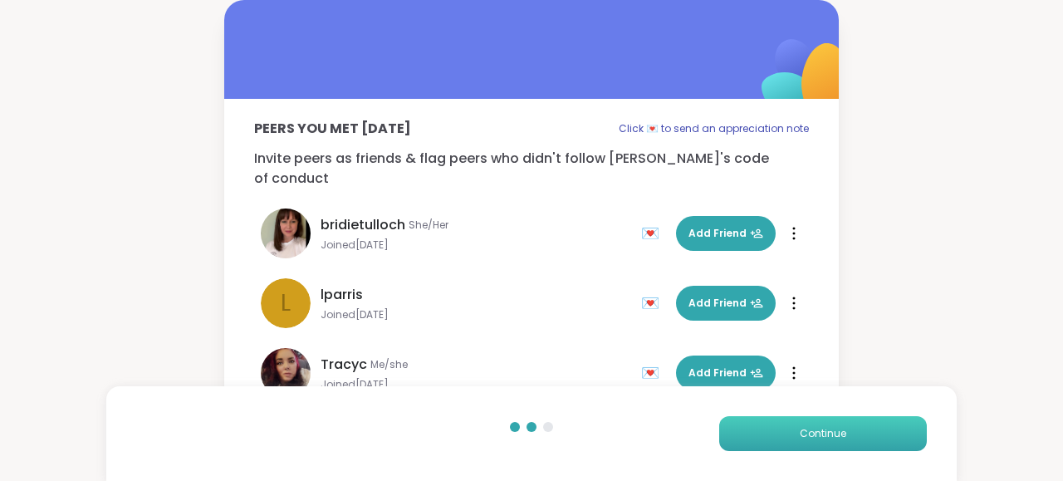
click at [803, 443] on button "Continue" at bounding box center [823, 433] width 208 height 35
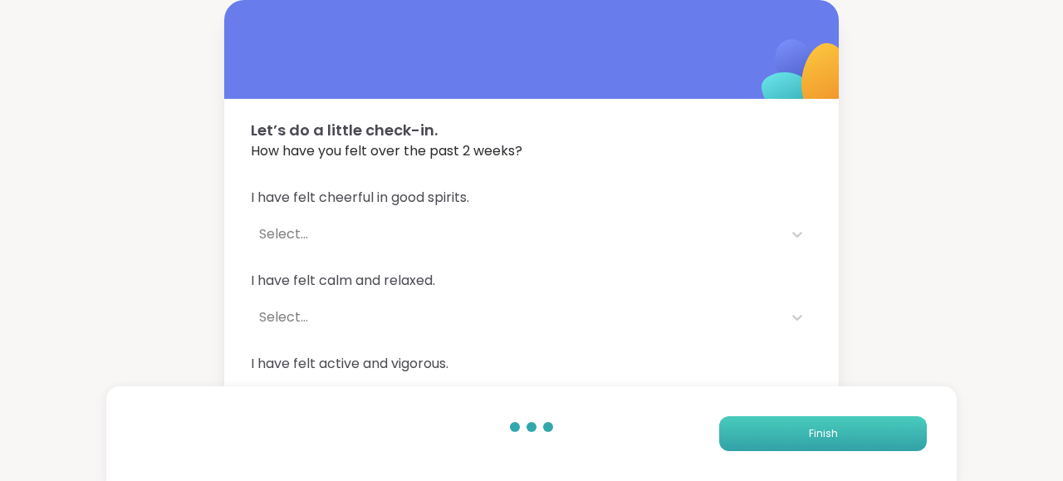
click at [803, 443] on button "Finish" at bounding box center [823, 433] width 208 height 35
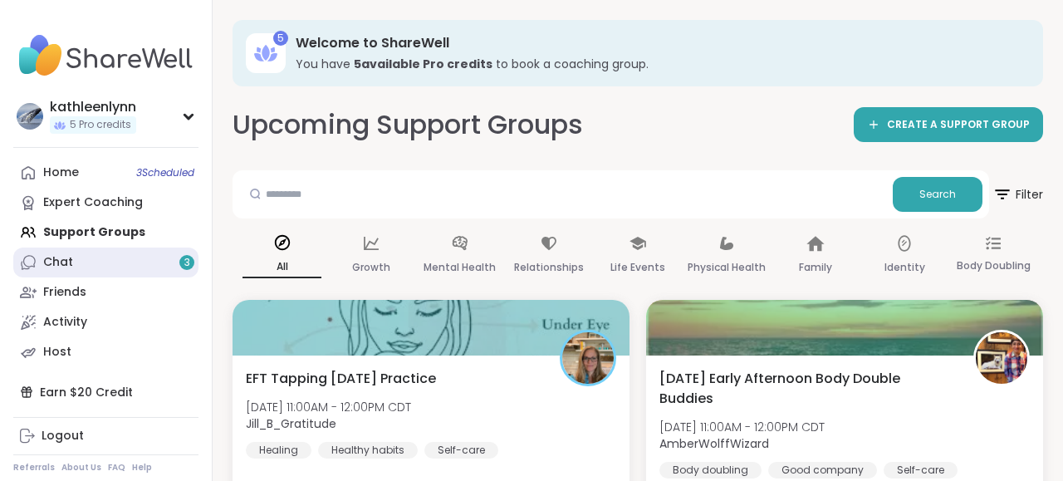
click at [97, 269] on link "Chat 3" at bounding box center [105, 263] width 185 height 30
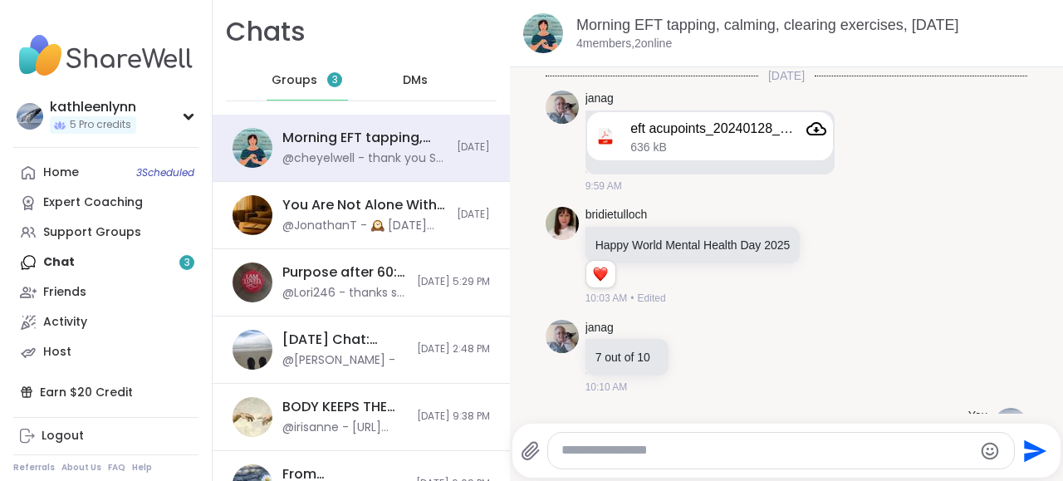
scroll to position [1220, 0]
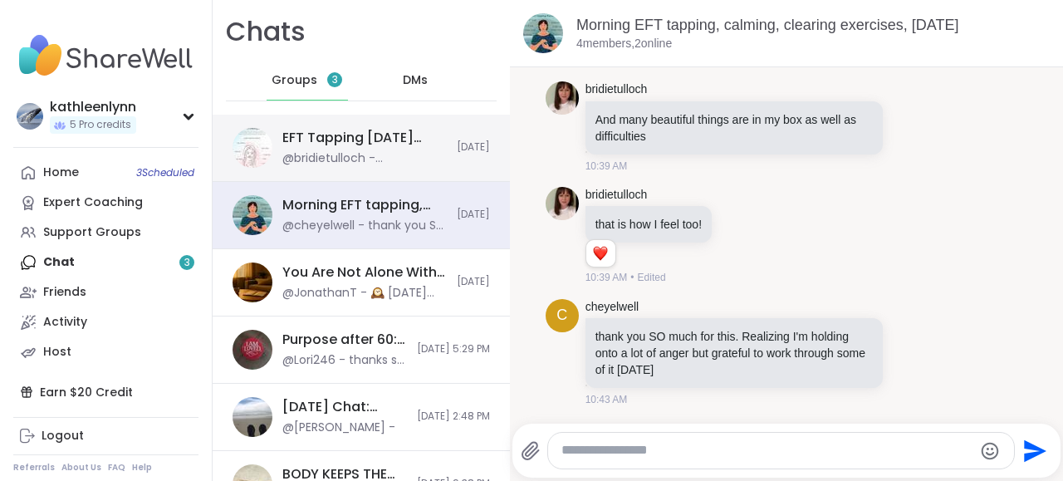
click at [313, 142] on div "EFT Tapping Friday Practice, Oct 10" at bounding box center [364, 138] width 164 height 18
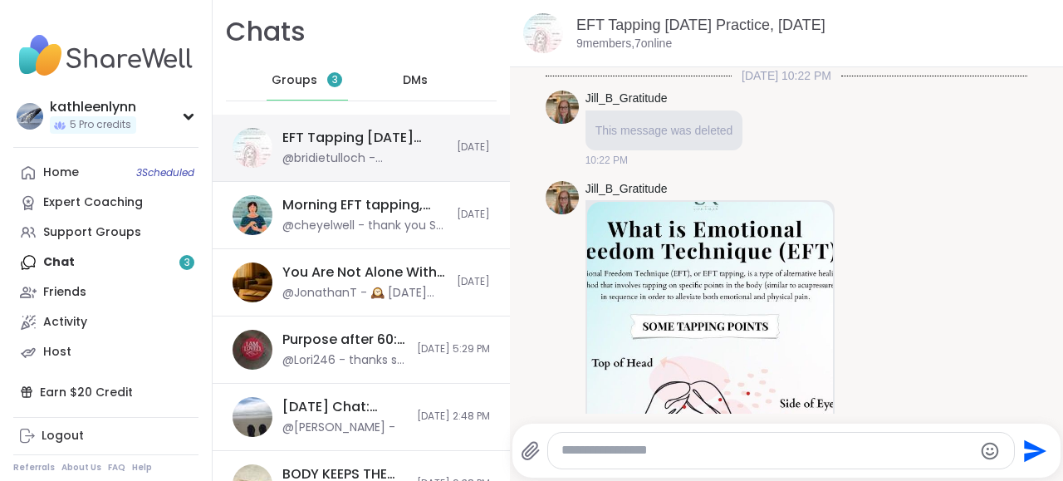
scroll to position [3326, 0]
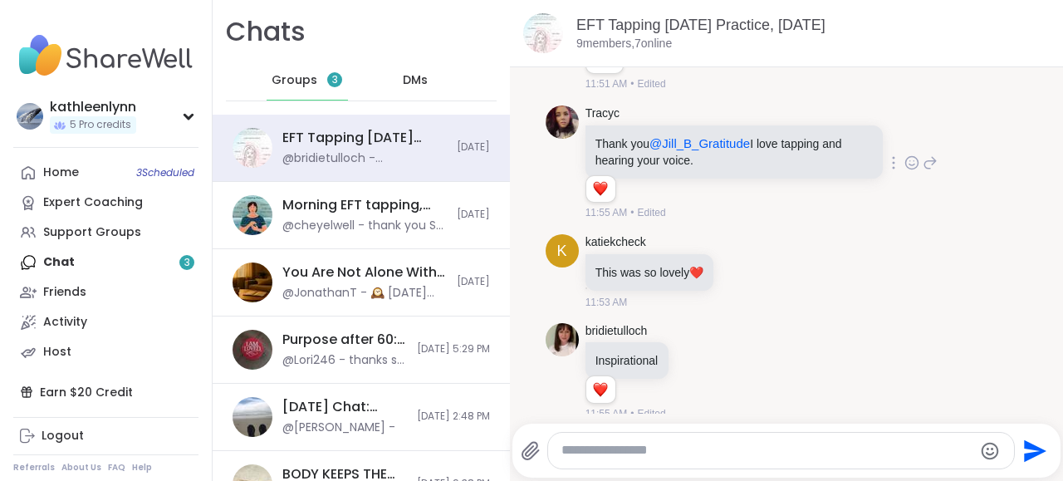
click at [913, 155] on icon at bounding box center [912, 163] width 15 height 17
click at [779, 129] on div "Select Reaction: Heart" at bounding box center [780, 136] width 15 height 15
